Goal: Find specific page/section: Find specific page/section

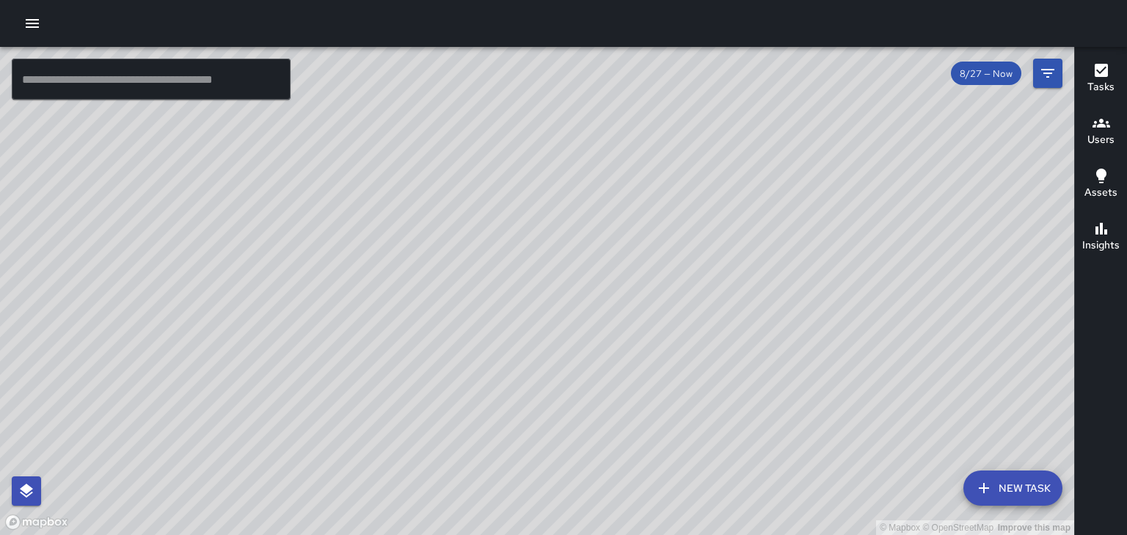
click at [1119, 131] on button "Users" at bounding box center [1101, 132] width 52 height 53
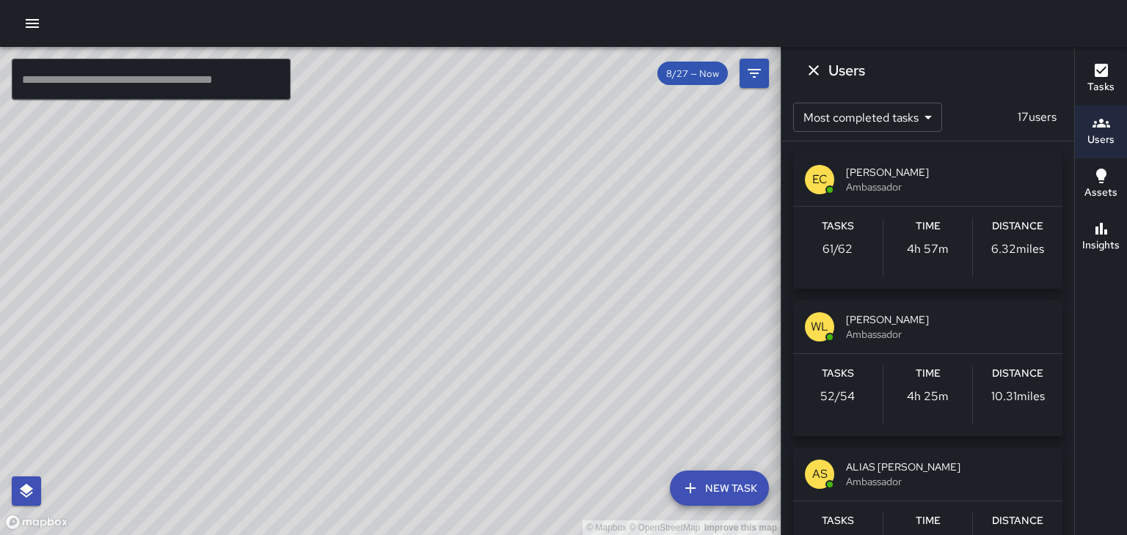
click at [883, 172] on span "[PERSON_NAME]" at bounding box center [948, 172] width 205 height 15
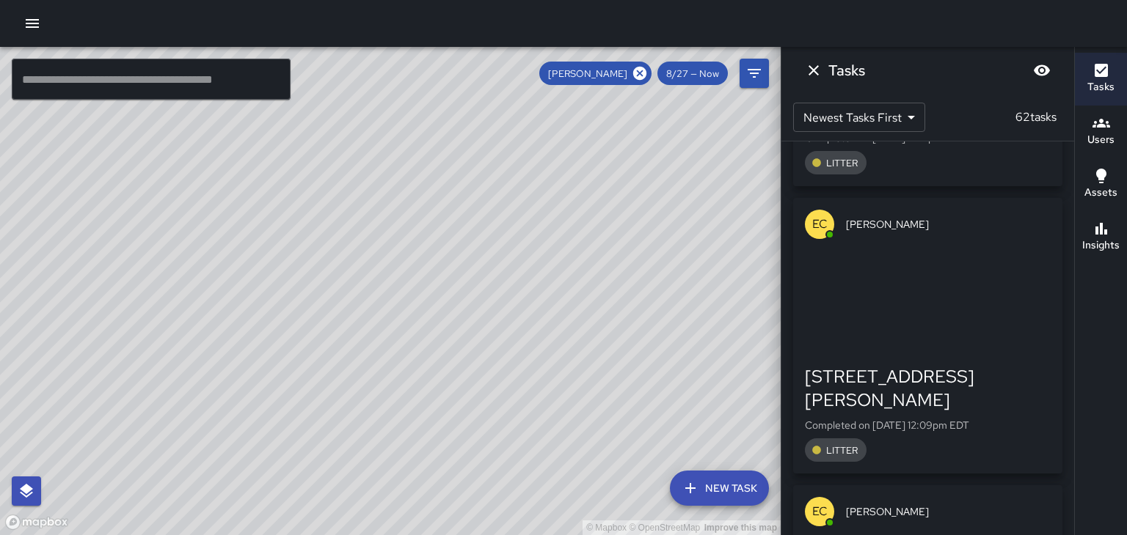
scroll to position [248, 0]
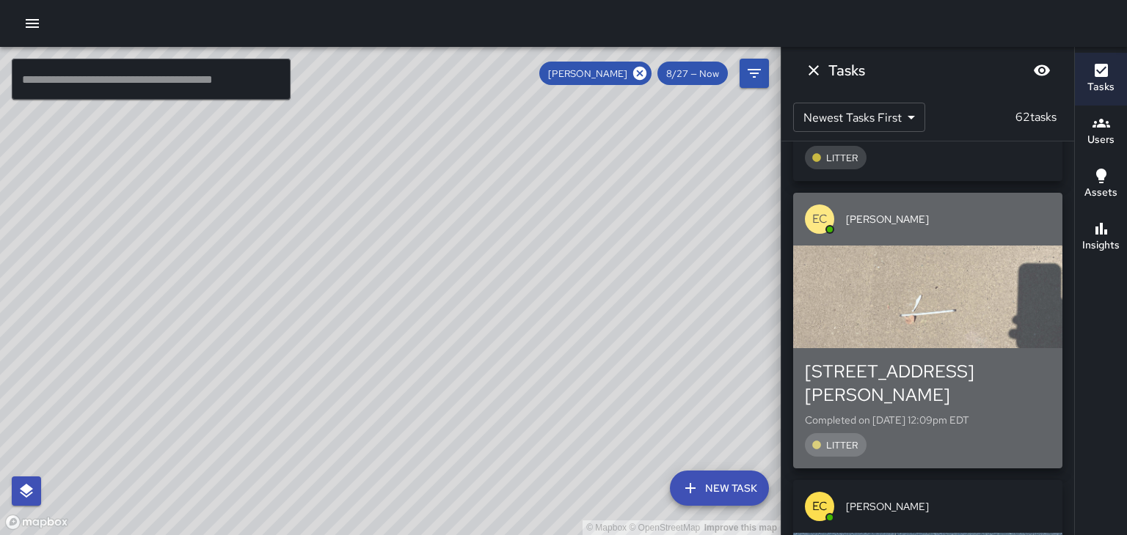
click at [1021, 317] on div "button" at bounding box center [927, 297] width 269 height 103
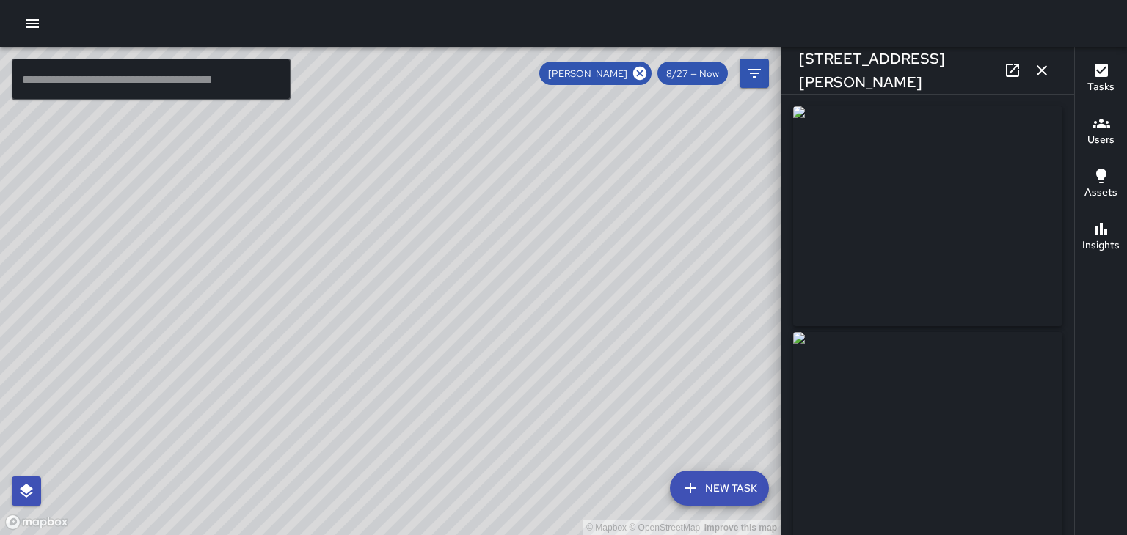
type input "**********"
click at [1050, 74] on button "button" at bounding box center [1041, 70] width 29 height 29
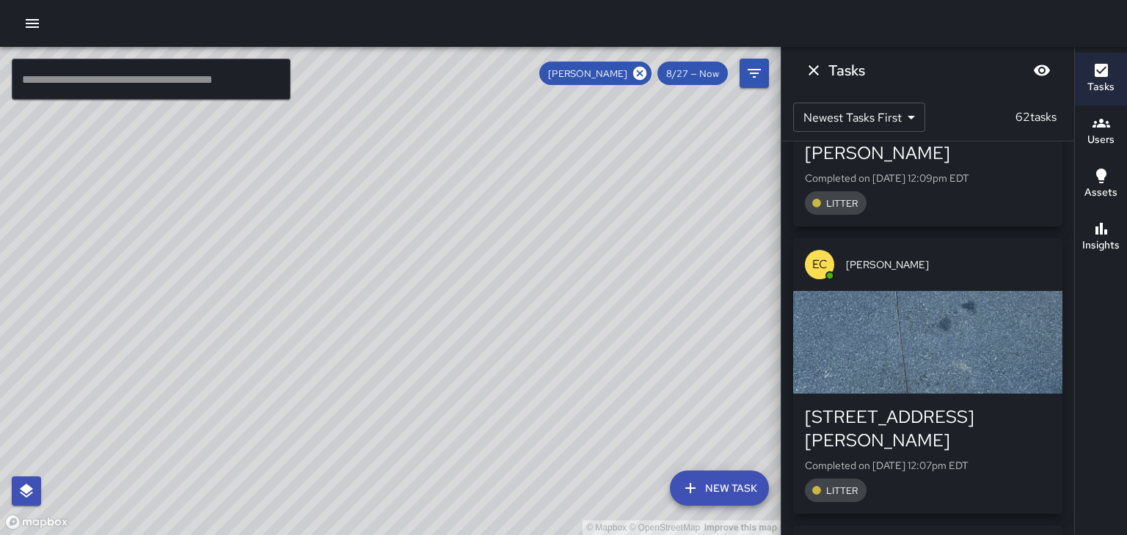
scroll to position [492, 0]
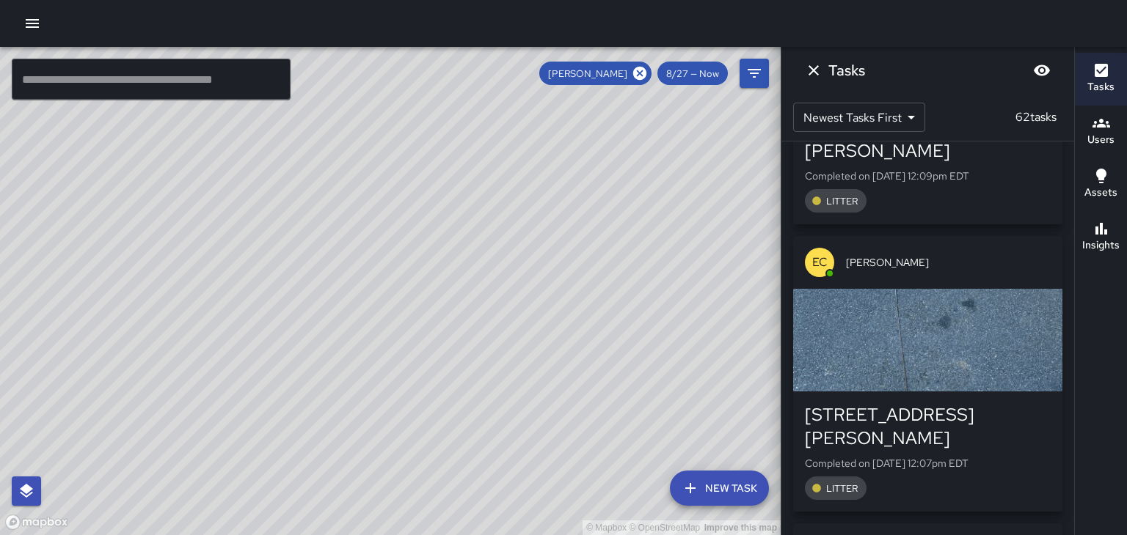
click at [1017, 326] on div "button" at bounding box center [927, 340] width 269 height 103
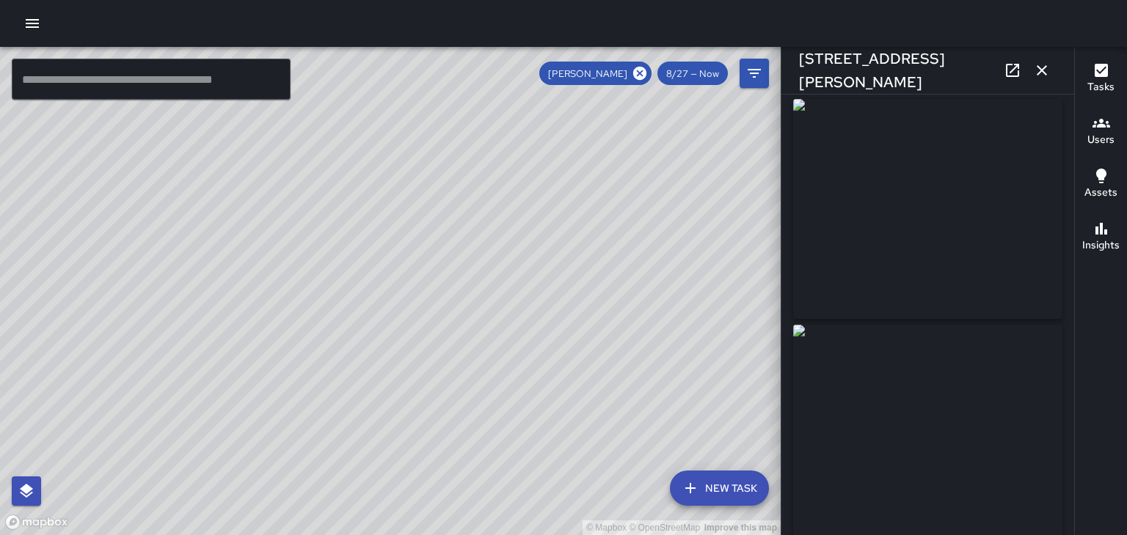
scroll to position [0, 0]
click at [1016, 77] on icon at bounding box center [1012, 71] width 18 height 18
click at [1042, 70] on icon "button" at bounding box center [1041, 70] width 10 height 10
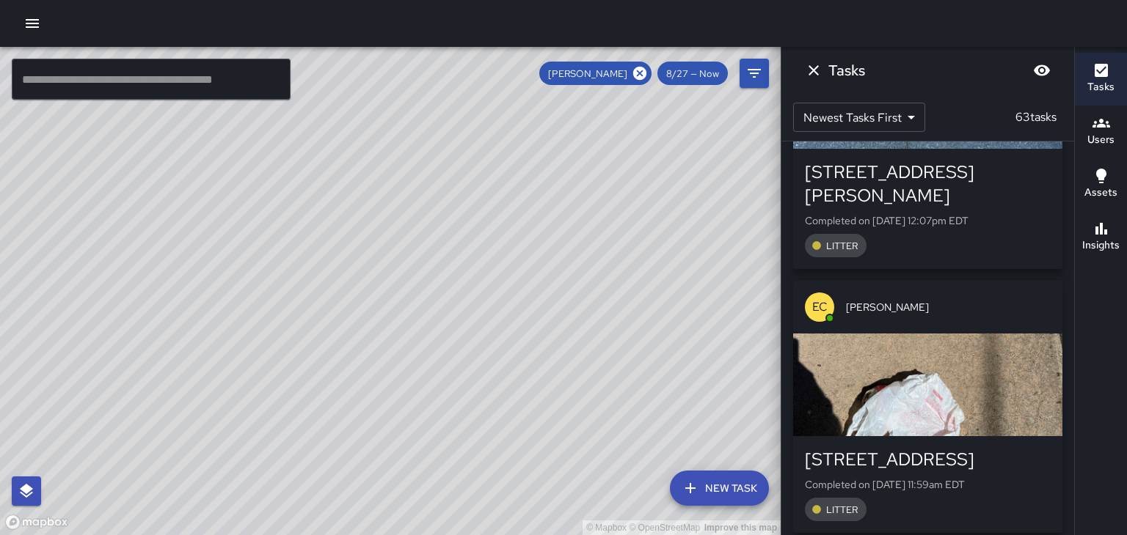
scroll to position [1018, 0]
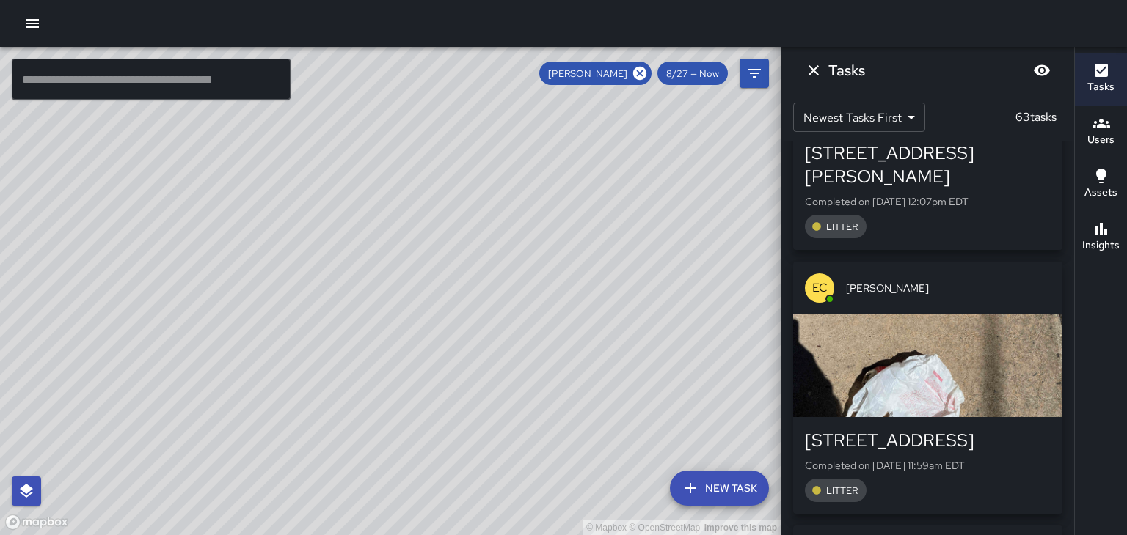
click at [1018, 320] on div "button" at bounding box center [927, 366] width 269 height 103
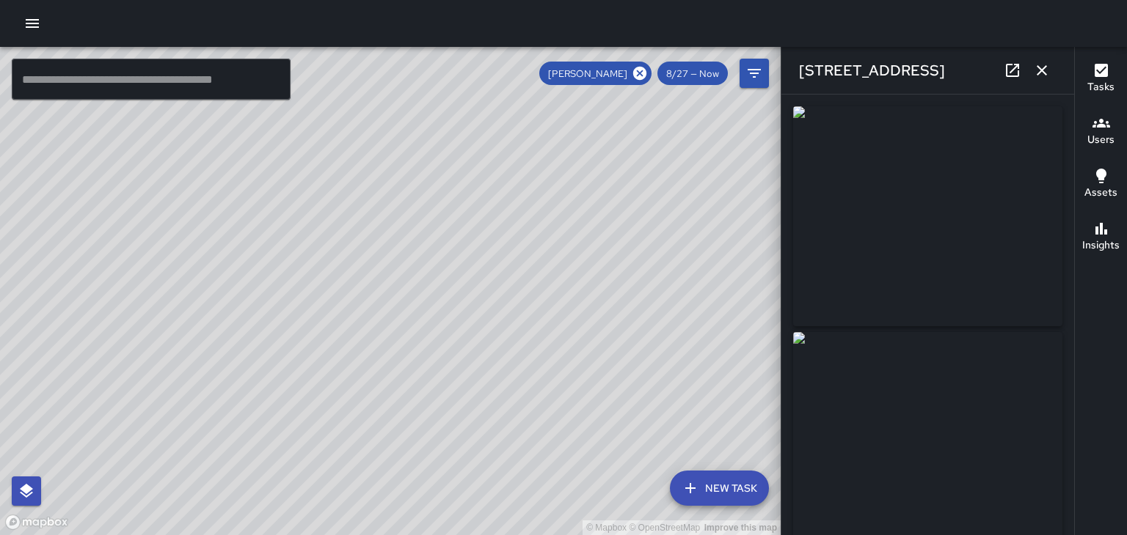
click at [1044, 79] on button "button" at bounding box center [1041, 70] width 29 height 29
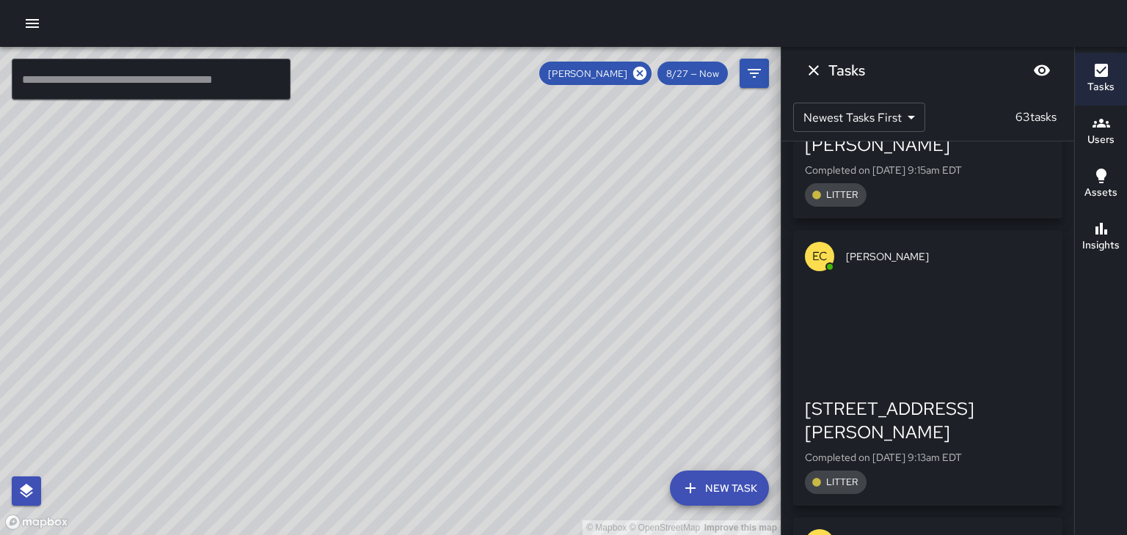
scroll to position [11850, 0]
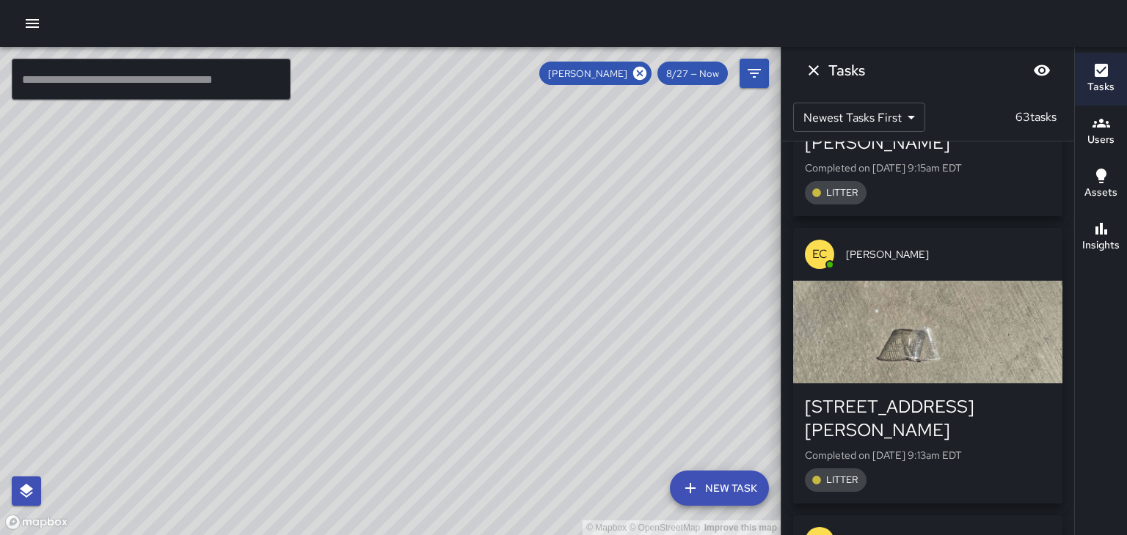
click at [816, 73] on icon "Dismiss" at bounding box center [813, 70] width 10 height 10
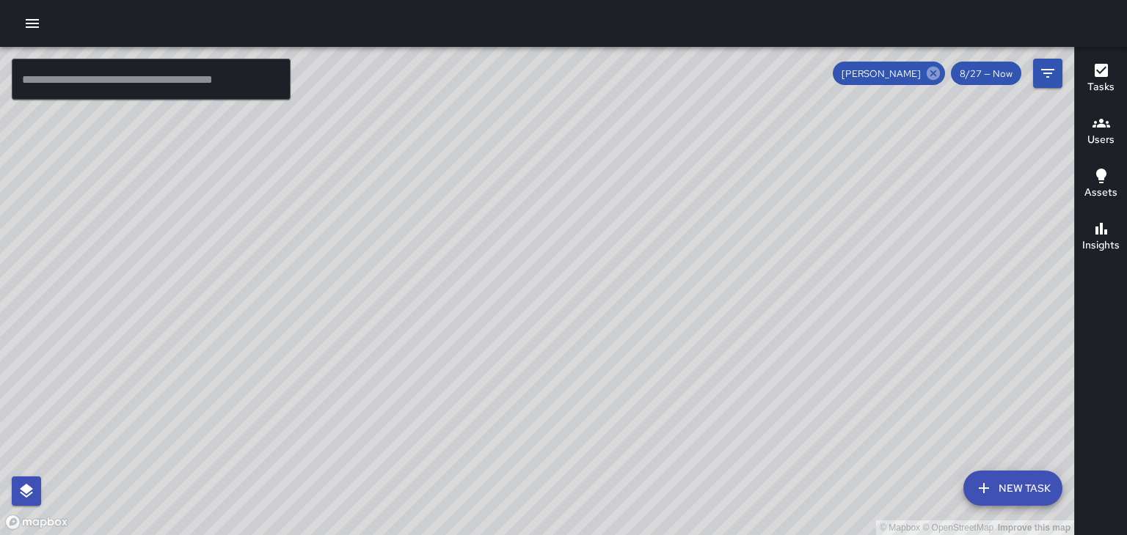
click at [938, 75] on icon at bounding box center [932, 73] width 13 height 13
click at [1112, 135] on h6 "Users" at bounding box center [1100, 140] width 27 height 16
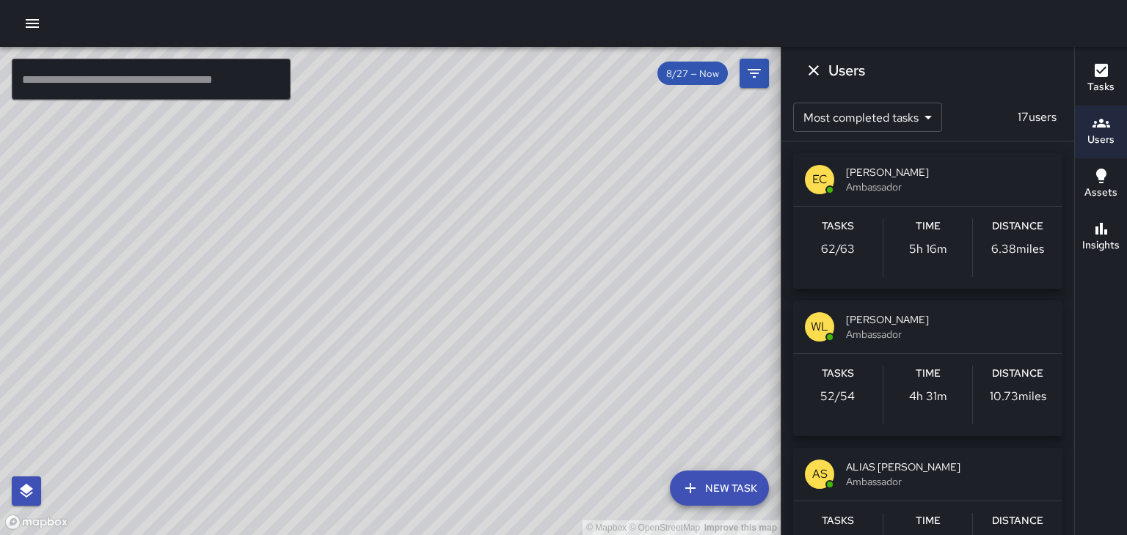
click at [910, 329] on span "Ambassador" at bounding box center [948, 334] width 205 height 15
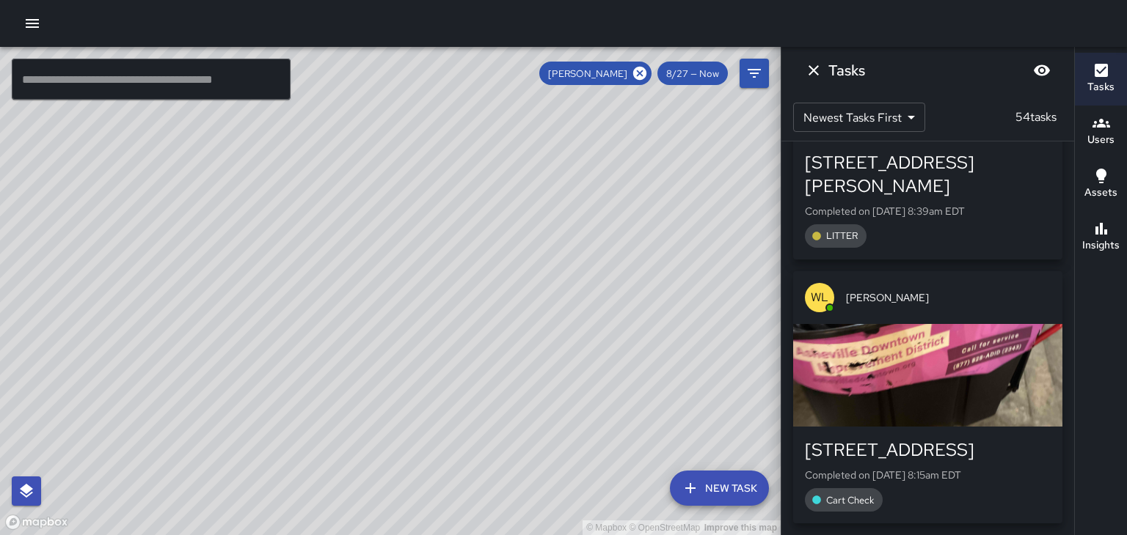
scroll to position [12354, 0]
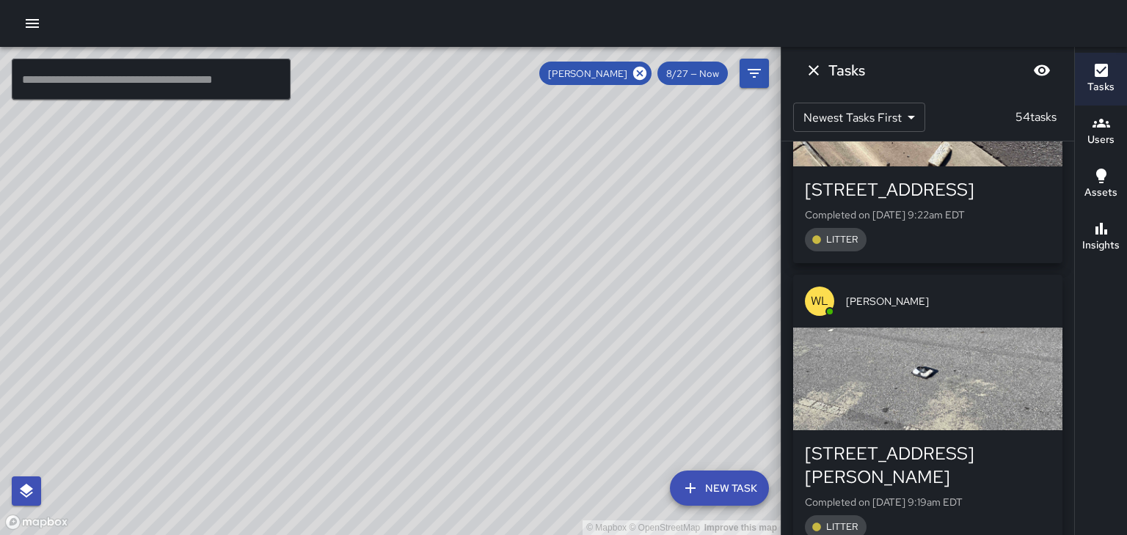
click at [813, 73] on icon "Dismiss" at bounding box center [814, 71] width 18 height 18
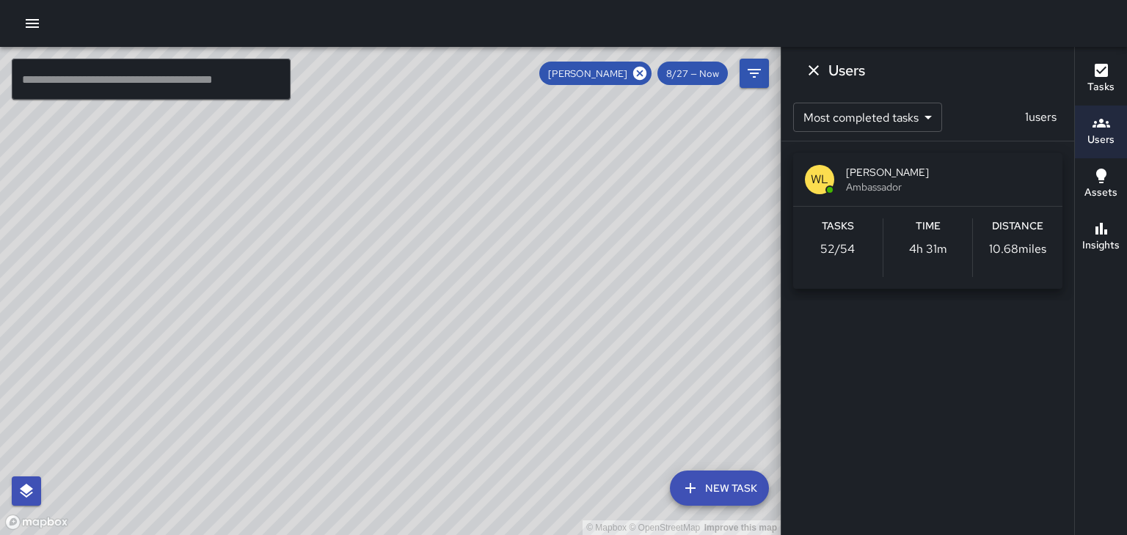
click at [819, 74] on icon "Dismiss" at bounding box center [814, 71] width 18 height 18
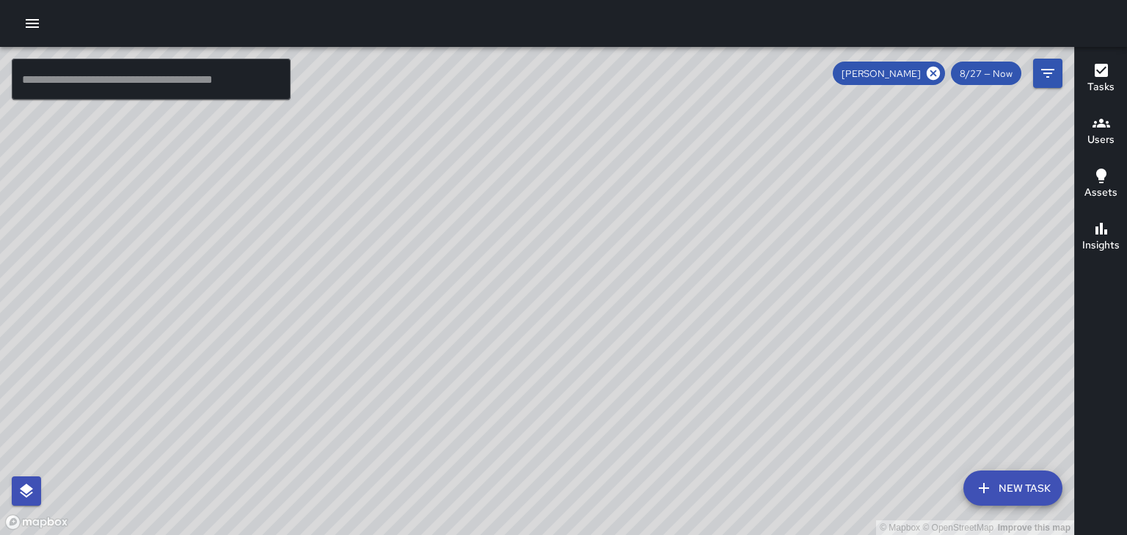
click at [1090, 129] on div "Users" at bounding box center [1100, 131] width 27 height 34
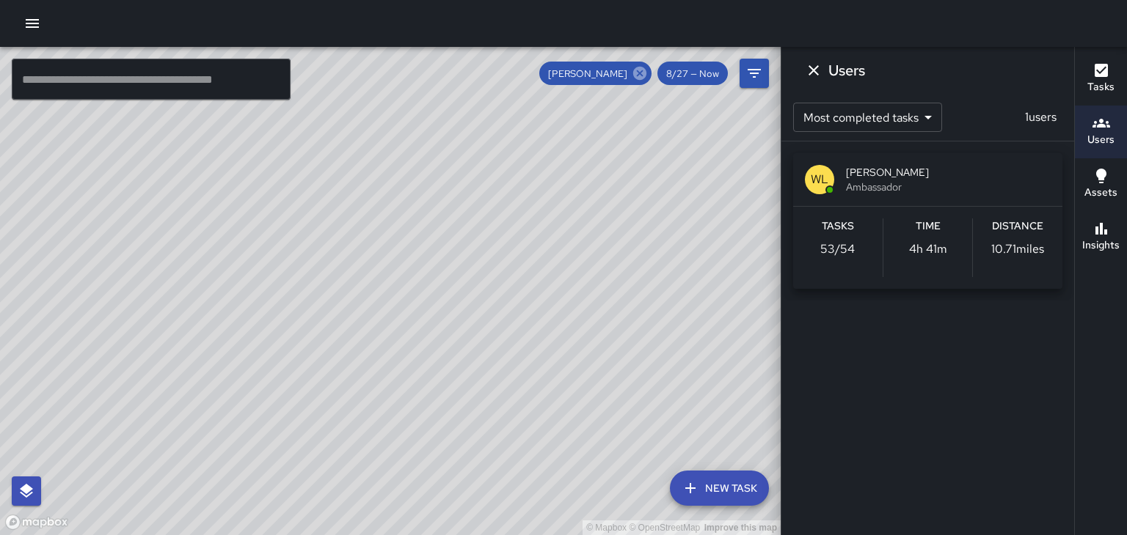
click at [641, 74] on icon at bounding box center [640, 73] width 16 height 16
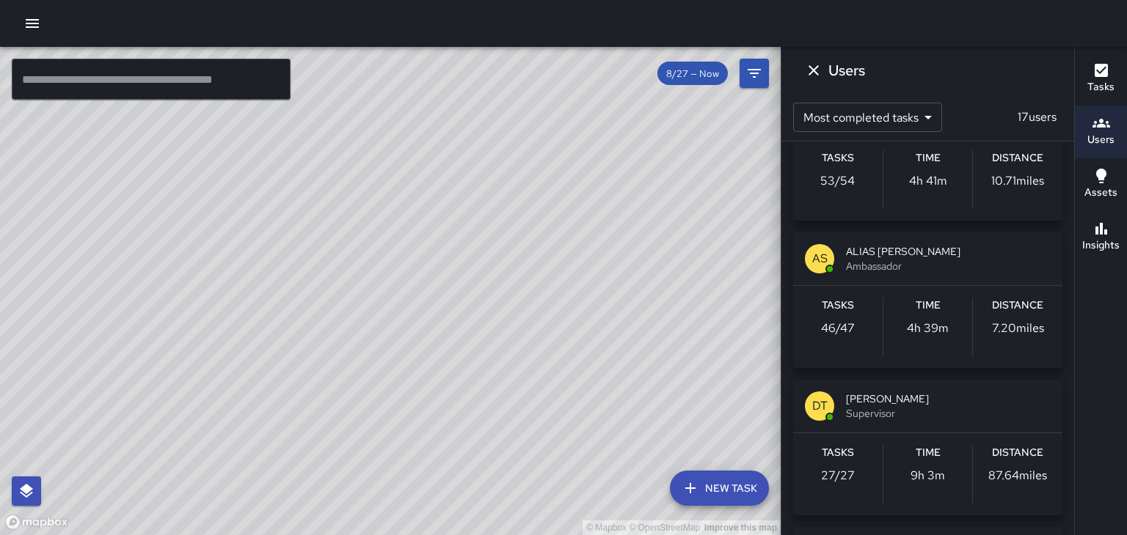
scroll to position [218, 0]
click at [910, 399] on span "[PERSON_NAME]" at bounding box center [948, 396] width 205 height 15
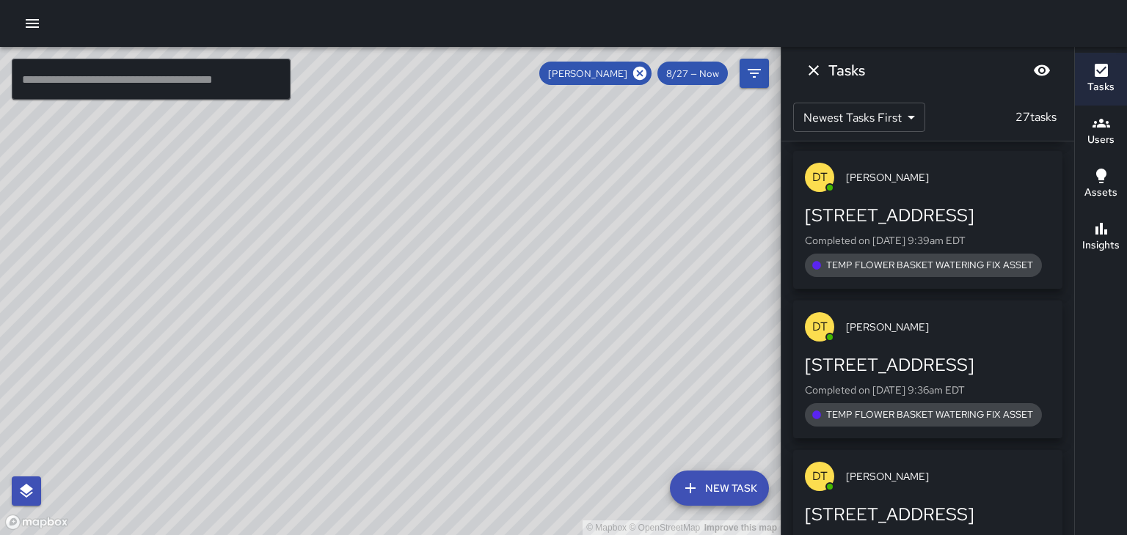
scroll to position [3659, 0]
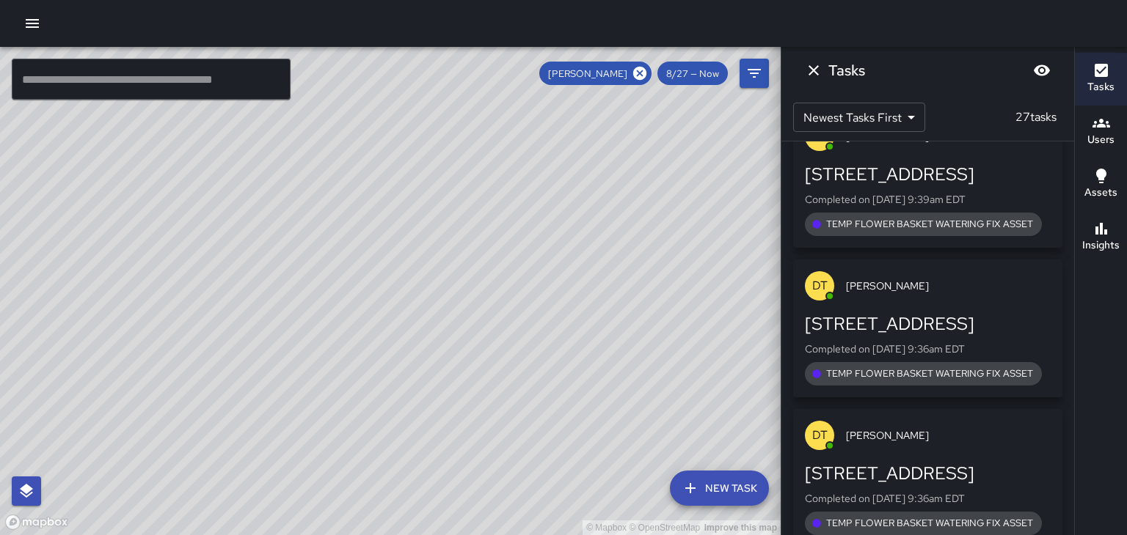
click at [815, 73] on icon "Dismiss" at bounding box center [814, 71] width 18 height 18
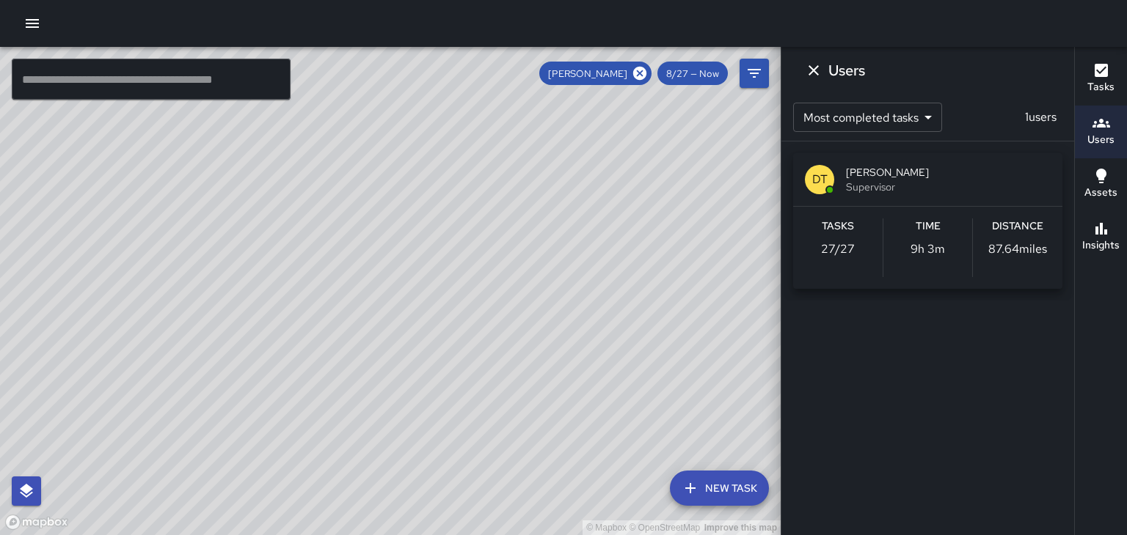
click at [813, 70] on icon "Dismiss" at bounding box center [813, 70] width 10 height 10
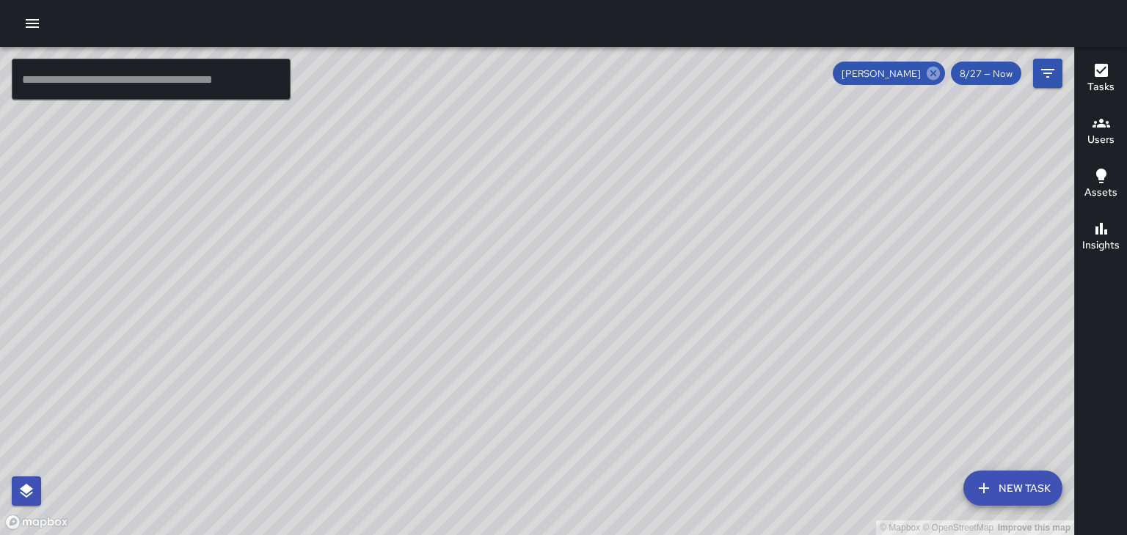
click at [937, 76] on icon at bounding box center [933, 73] width 16 height 16
click at [1125, 469] on div "Tasks Users Assets Insights" at bounding box center [1100, 291] width 53 height 488
